Goal: Transaction & Acquisition: Purchase product/service

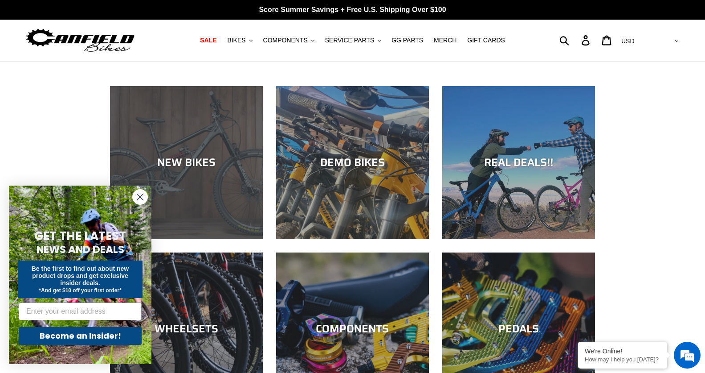
click at [203, 158] on div "NEW BIKES" at bounding box center [186, 162] width 153 height 13
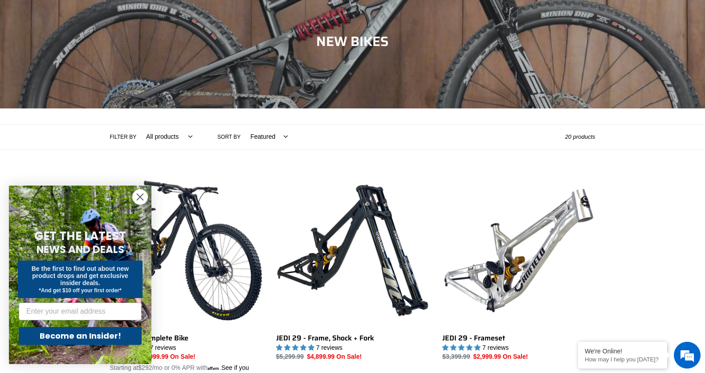
scroll to position [89, 0]
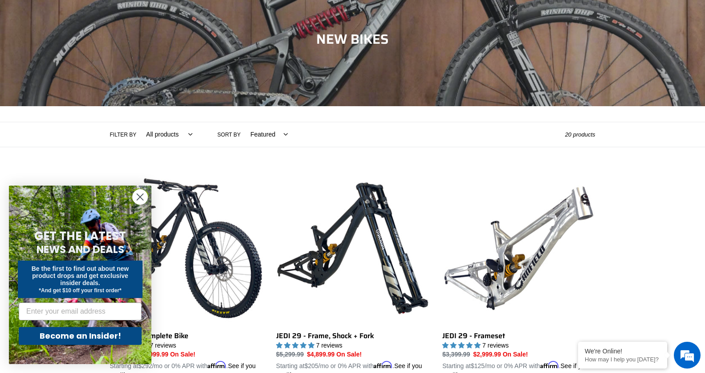
click at [143, 192] on circle "Close dialog" at bounding box center [140, 196] width 15 height 15
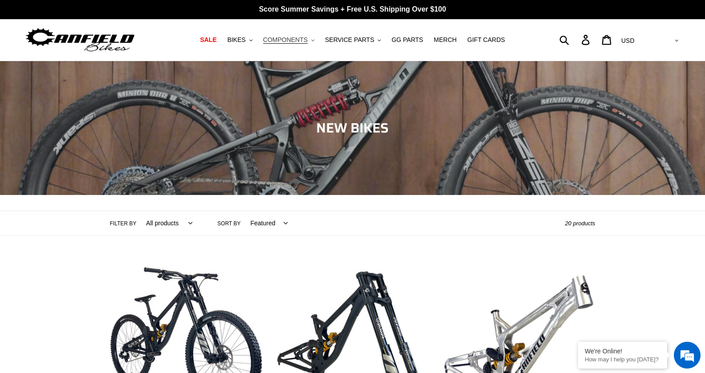
scroll to position [0, 0]
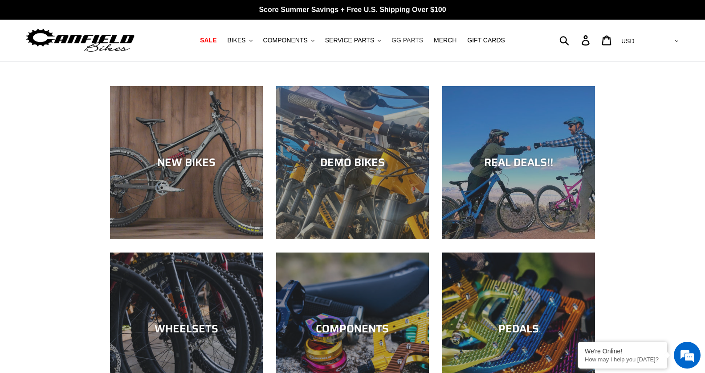
click at [402, 43] on span "GG PARTS" at bounding box center [408, 41] width 32 height 8
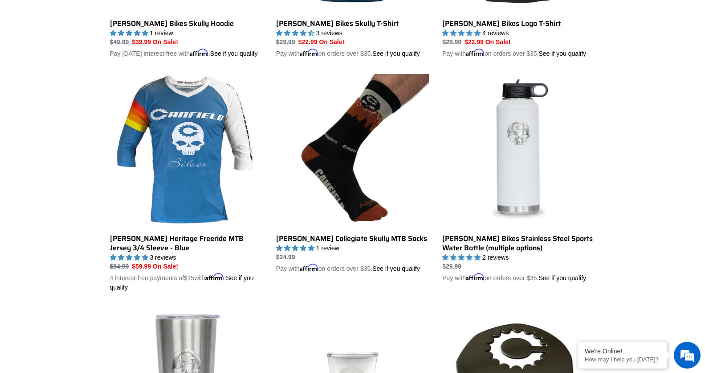
scroll to position [668, 0]
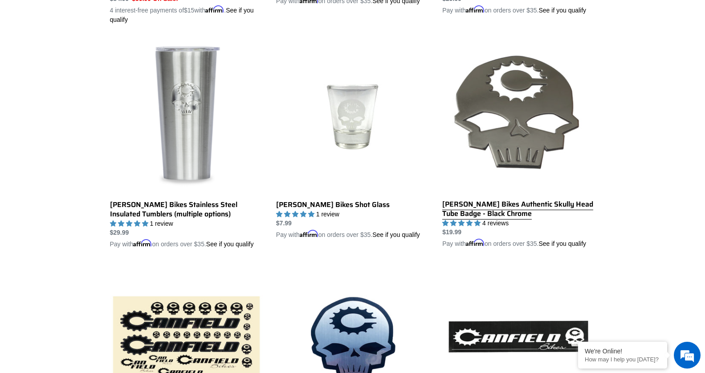
click at [495, 88] on link "[PERSON_NAME] Bikes Authentic Skully Head Tube Badge - Black Chrome" at bounding box center [518, 144] width 153 height 208
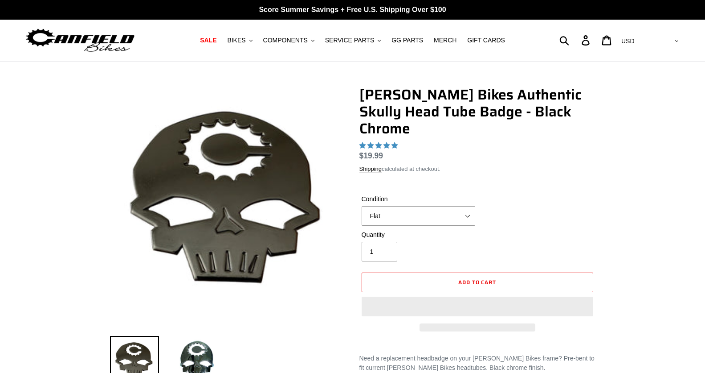
select select "highest-rating"
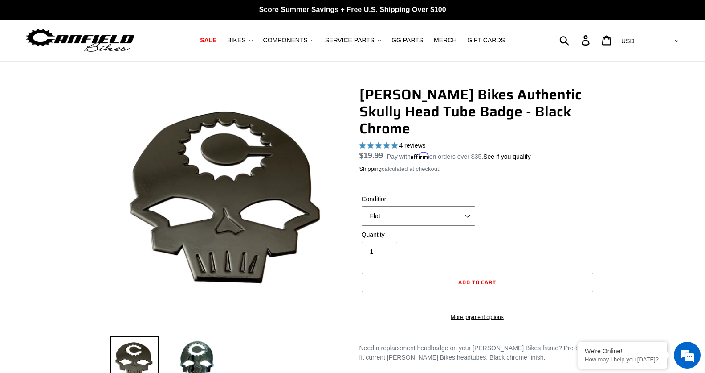
click at [413, 206] on select "Flat Small (fits Nimble 9) Standard (fits most [PERSON_NAME] frames)" at bounding box center [419, 216] width 114 height 20
click at [362, 206] on select "Flat Small (fits Nimble 9) Standard (fits most [PERSON_NAME] frames)" at bounding box center [419, 216] width 114 height 20
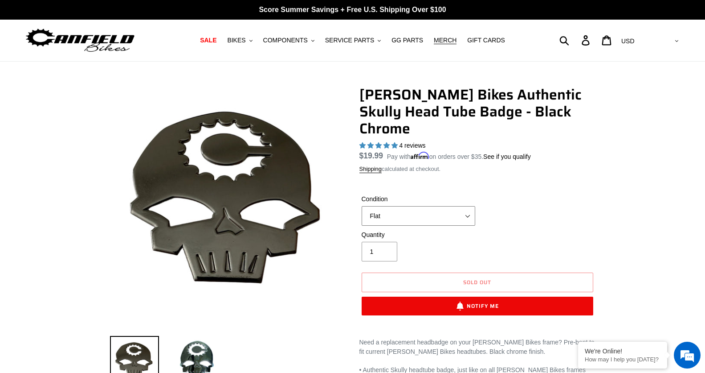
click at [437, 206] on select "Flat Small (fits Nimble 9) Standard (fits most [PERSON_NAME] frames)" at bounding box center [419, 216] width 114 height 20
select select "Flat"
click at [362, 206] on select "Flat Small (fits Nimble 9) Standard (fits most [PERSON_NAME] frames)" at bounding box center [419, 216] width 114 height 20
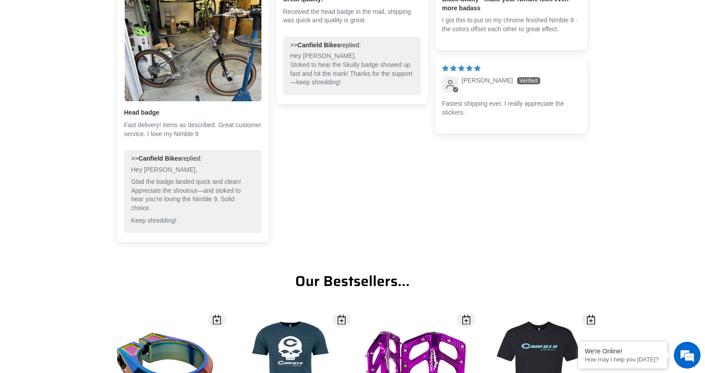
scroll to position [668, 0]
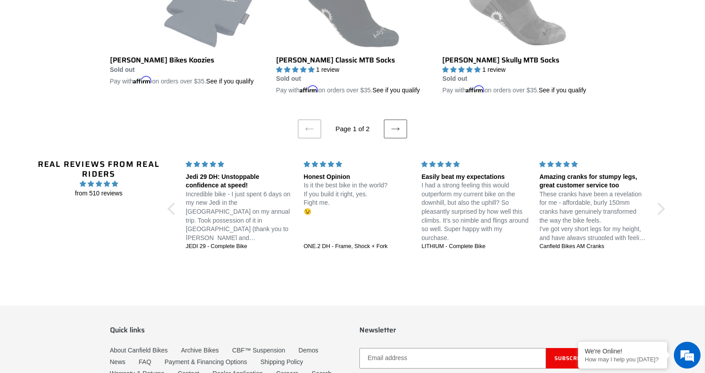
scroll to position [1779, 0]
